Goal: Navigation & Orientation: Find specific page/section

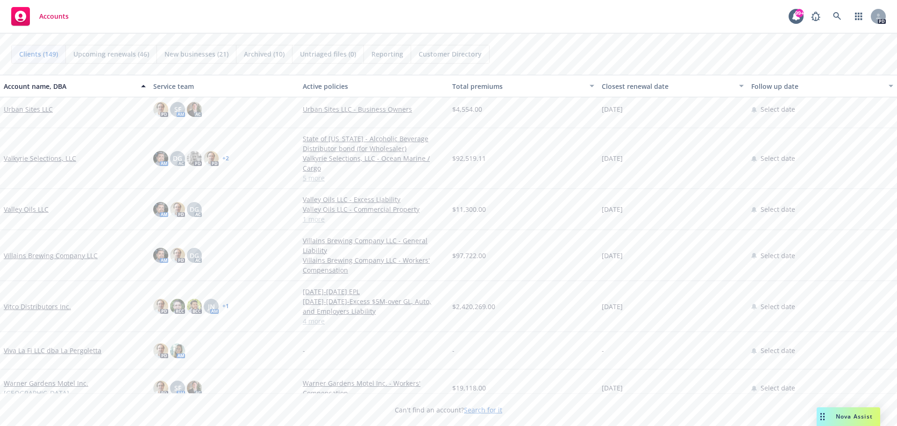
scroll to position [5226, 0]
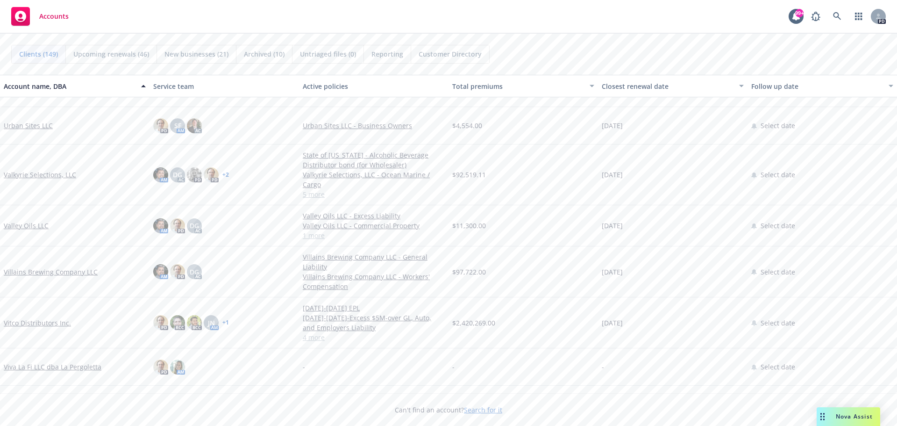
click at [31, 172] on link "Valkyrie Selections, LLC" at bounding box center [40, 175] width 72 height 10
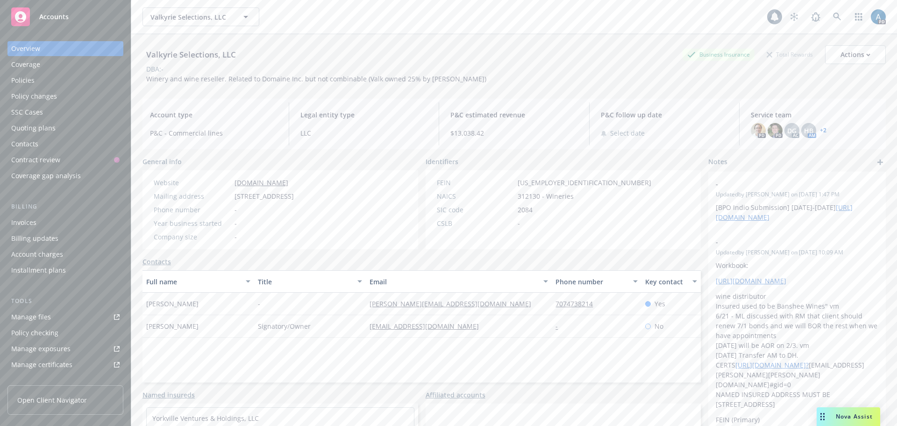
click at [20, 82] on div "Policies" at bounding box center [22, 80] width 23 height 15
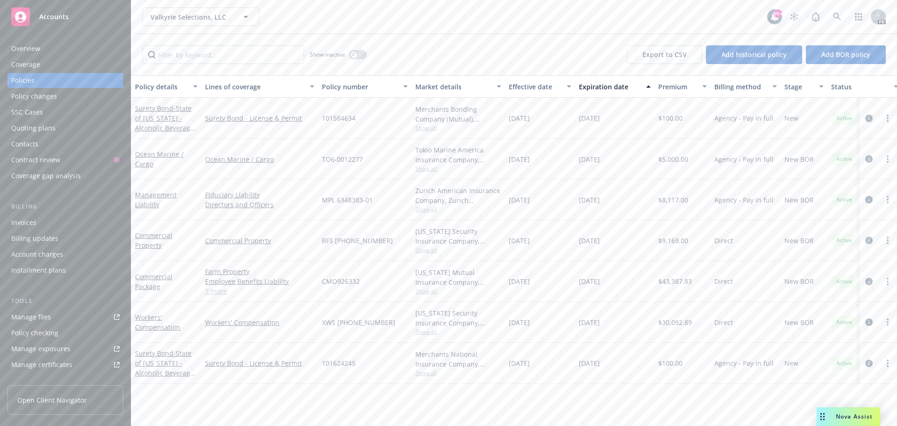
click at [53, 17] on span "Accounts" at bounding box center [53, 16] width 29 height 7
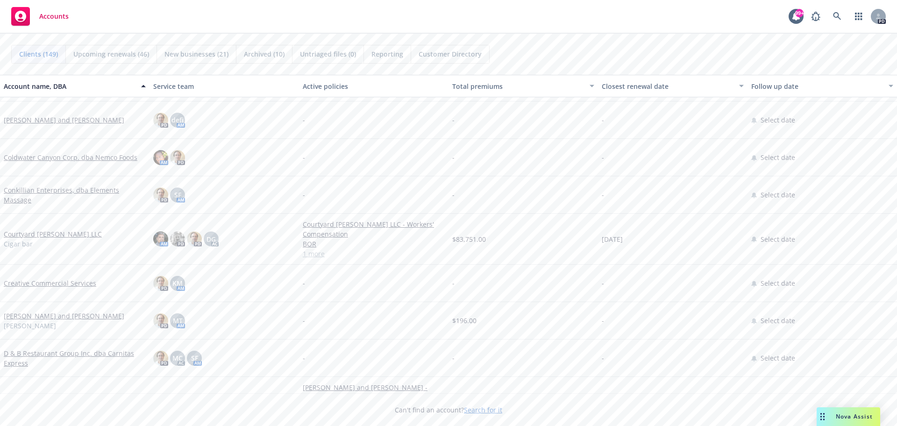
scroll to position [1495, 0]
click at [56, 229] on link "Courtyard [PERSON_NAME] LLC" at bounding box center [53, 230] width 98 height 10
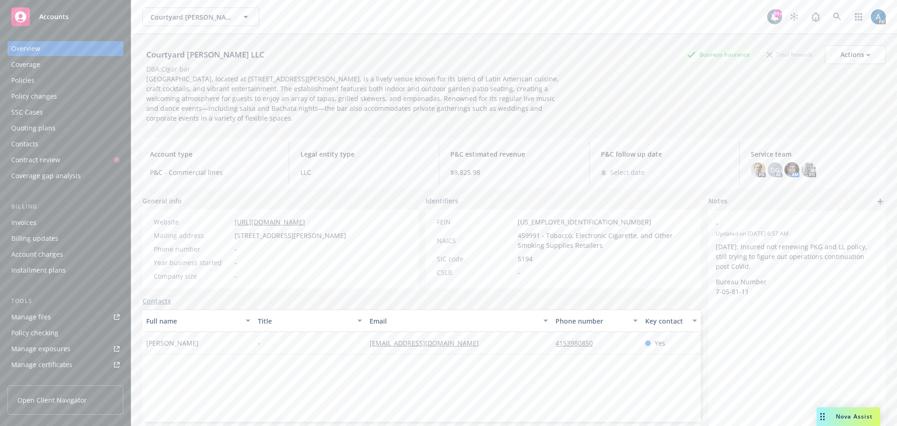
click at [34, 81] on div "Policies" at bounding box center [65, 80] width 108 height 15
